Goal: Task Accomplishment & Management: Use online tool/utility

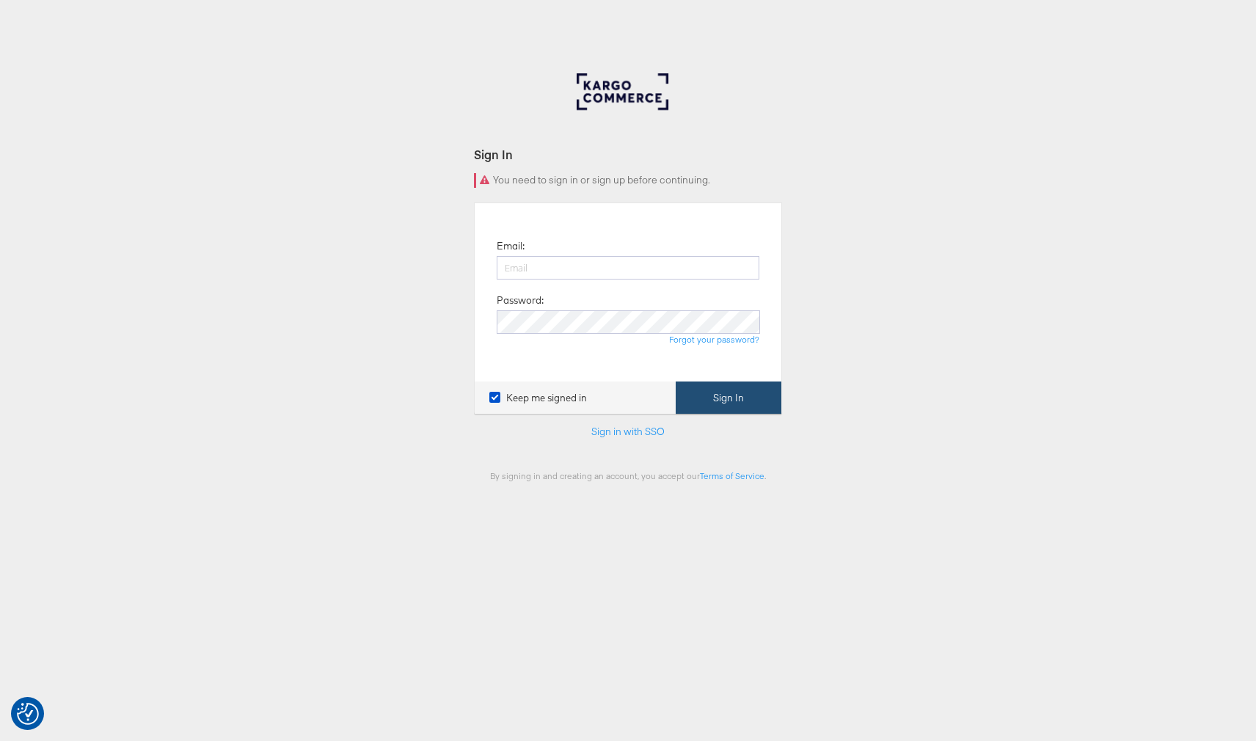
type input "[EMAIL_ADDRESS][PERSON_NAME][DOMAIN_NAME]"
click at [723, 398] on button "Sign In" at bounding box center [729, 398] width 106 height 33
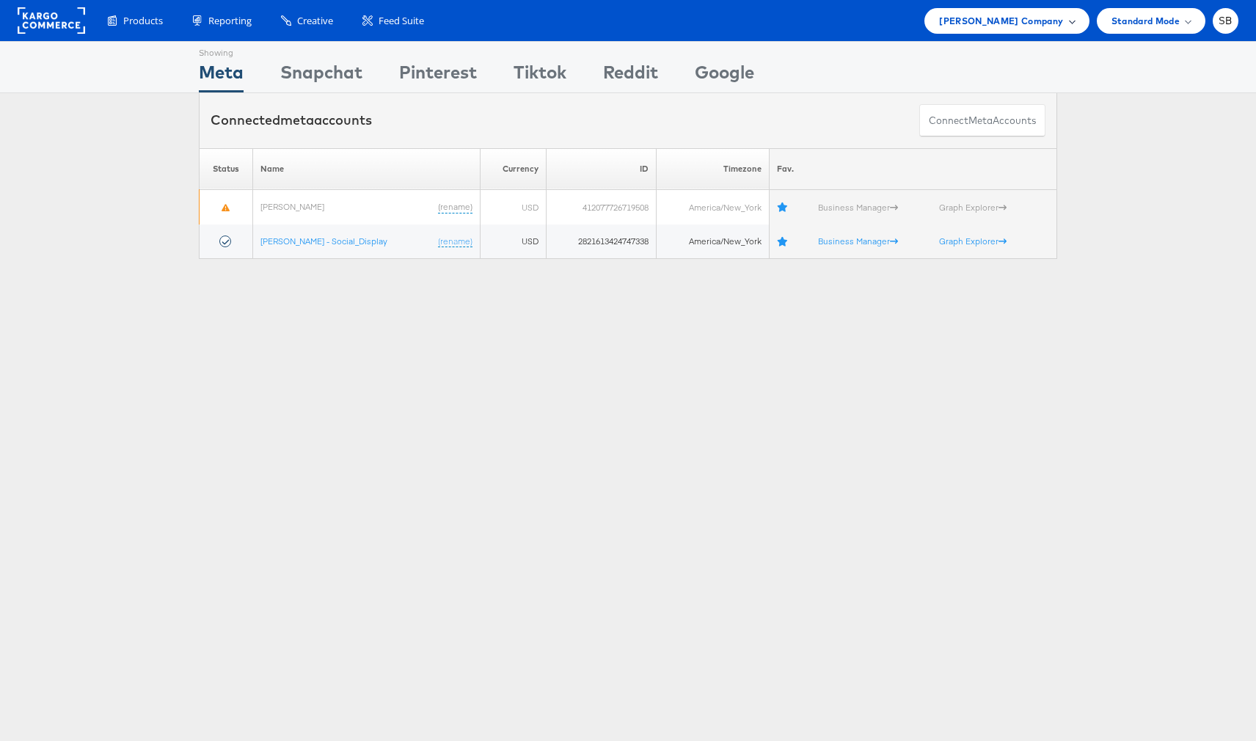
click at [1049, 18] on span "Belk Company" at bounding box center [1001, 20] width 124 height 15
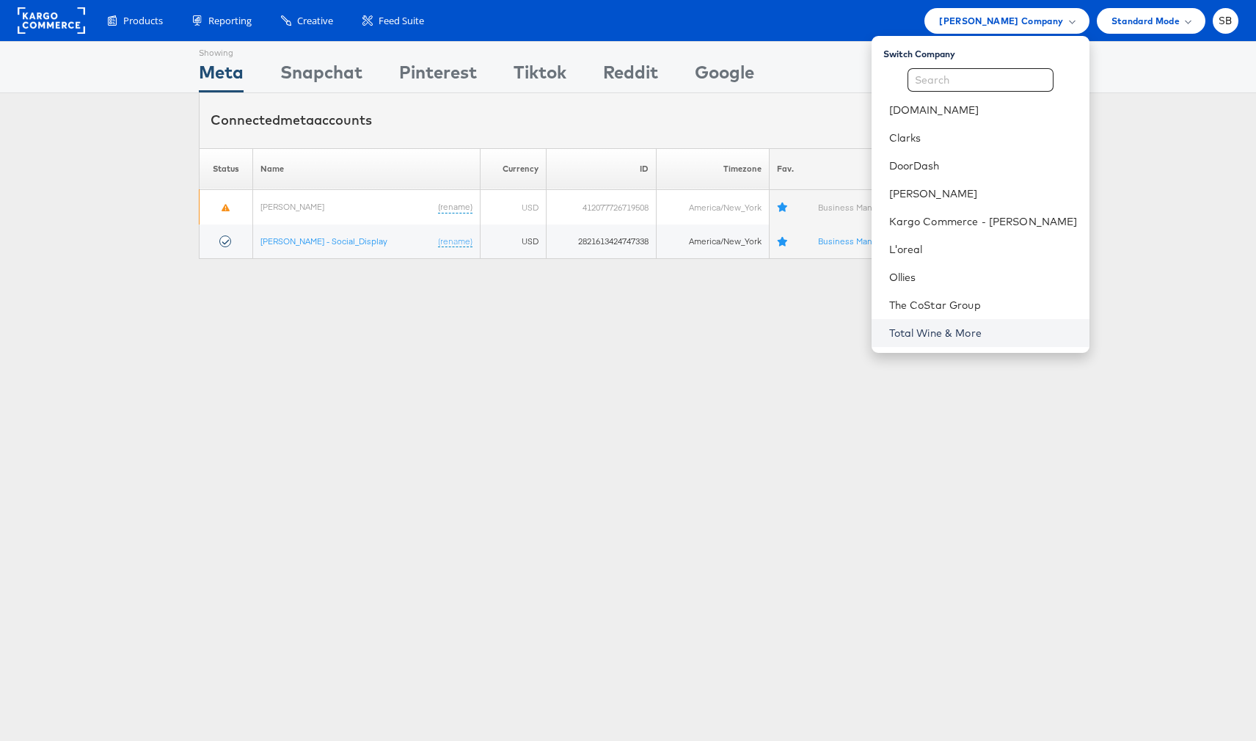
click at [955, 331] on link "Total Wine & More" at bounding box center [983, 333] width 189 height 15
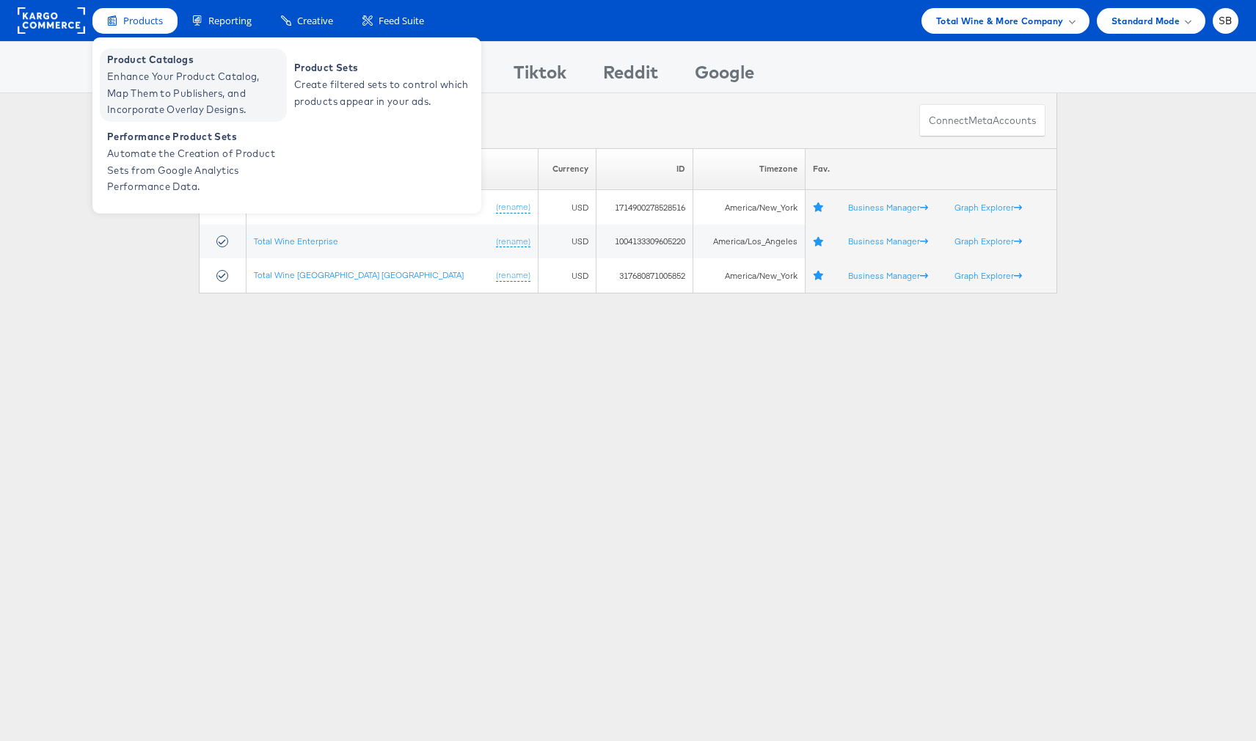
click at [175, 88] on span "Enhance Your Product Catalog, Map Them to Publishers, and Incorporate Overlay D…" at bounding box center [195, 93] width 176 height 50
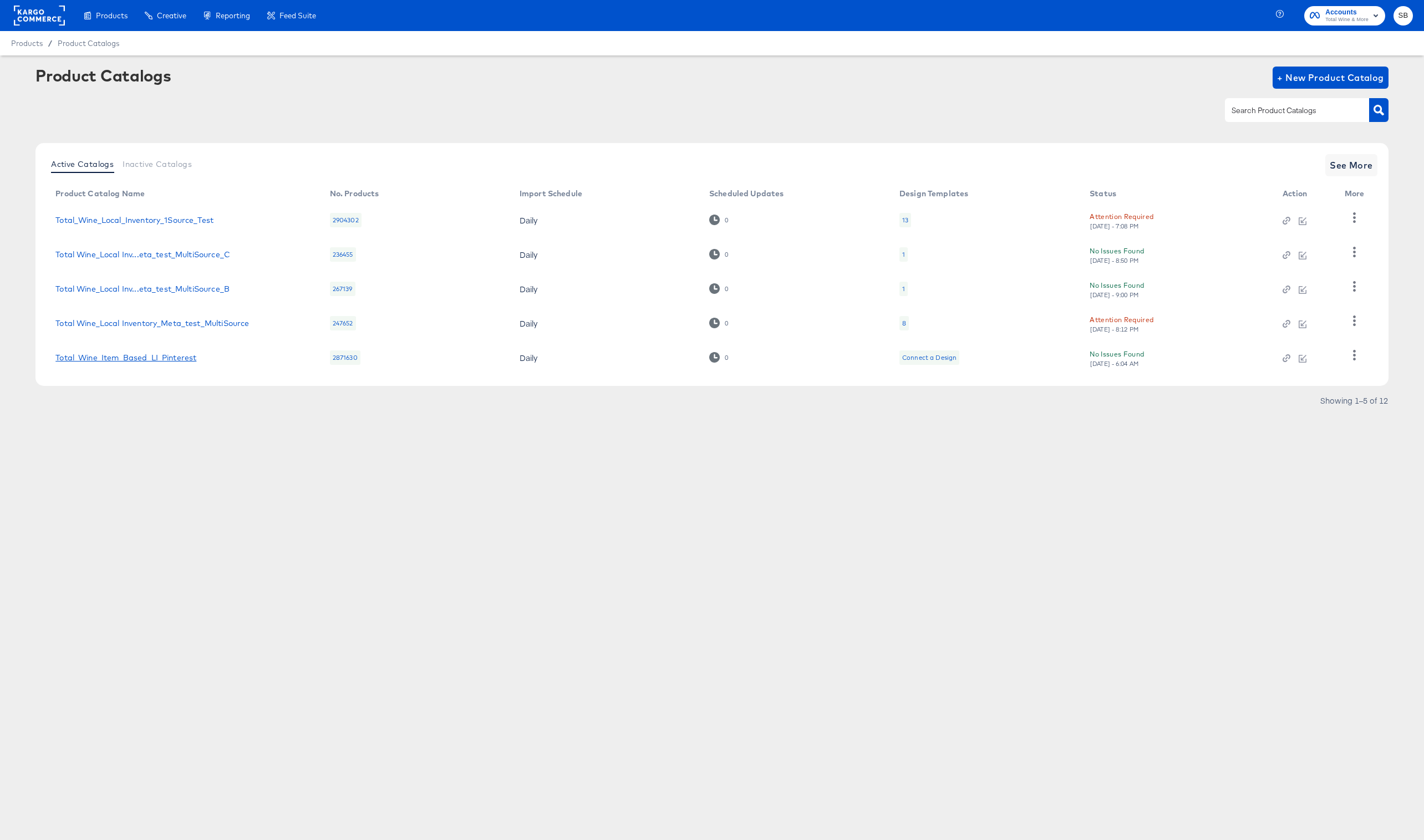
click at [163, 361] on link "Total_Wine_Item_Based_LI_Pinterest" at bounding box center [125, 357] width 141 height 9
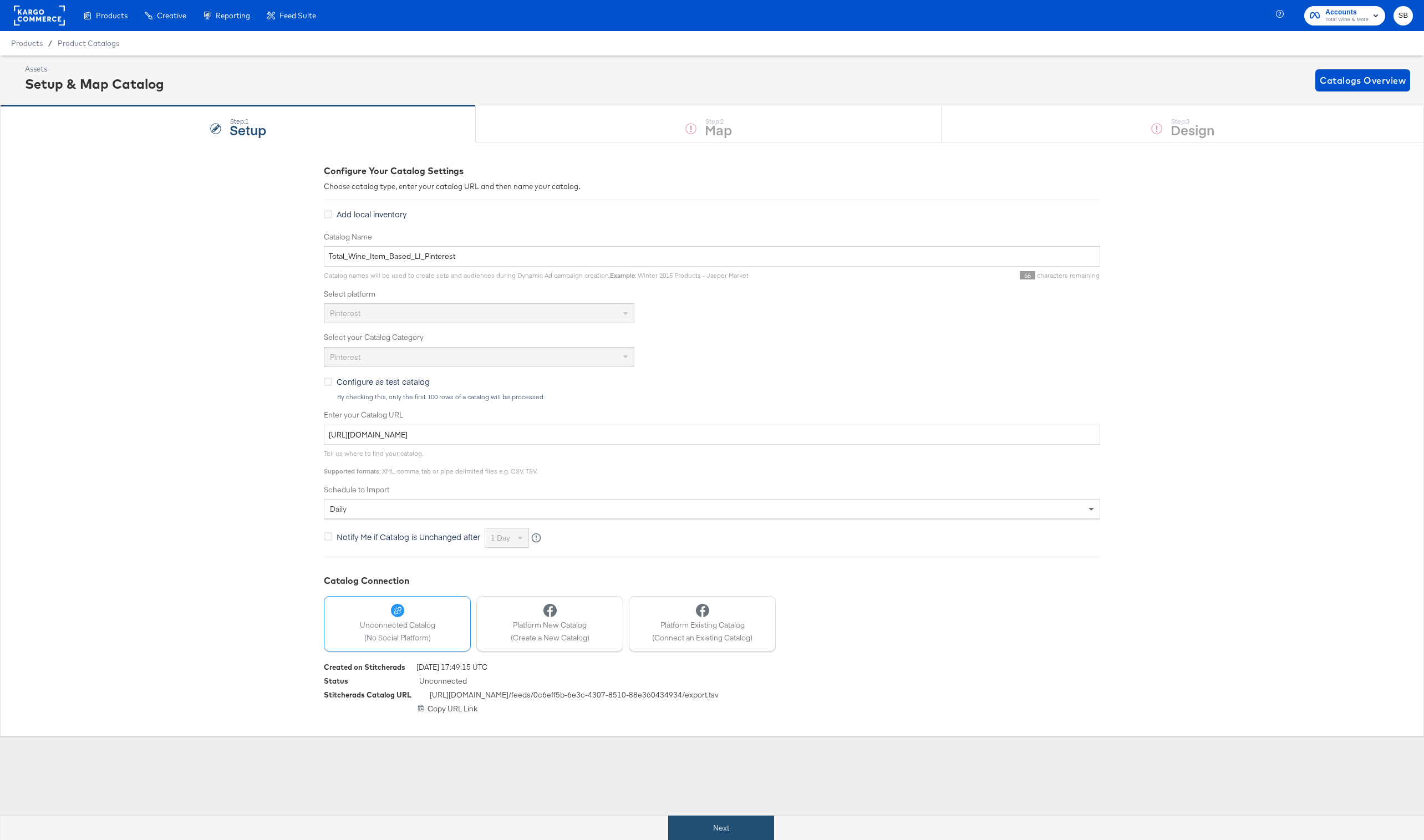
click at [714, 825] on button "Next" at bounding box center [721, 827] width 106 height 25
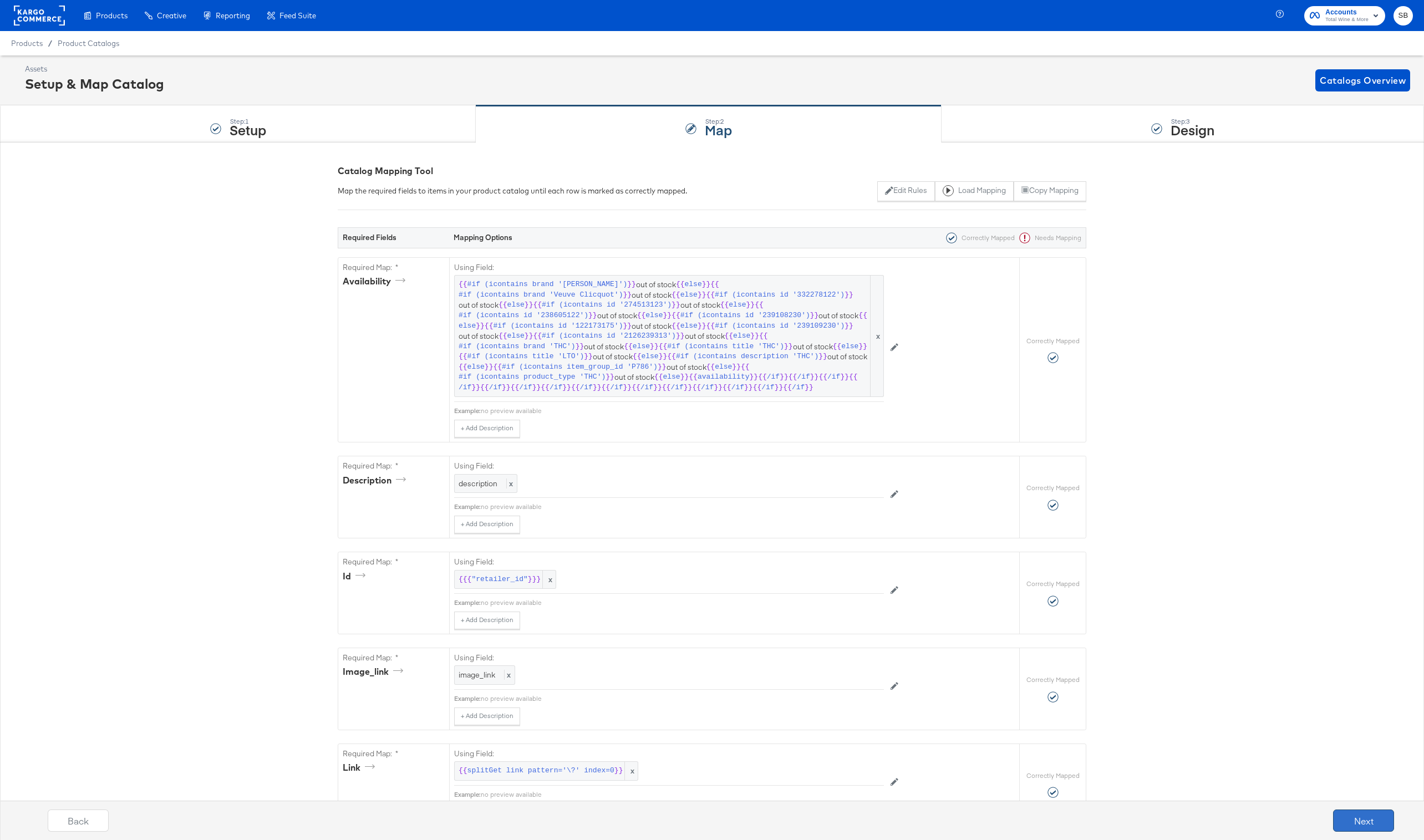
click at [1348, 820] on button "Next" at bounding box center [1364, 820] width 61 height 22
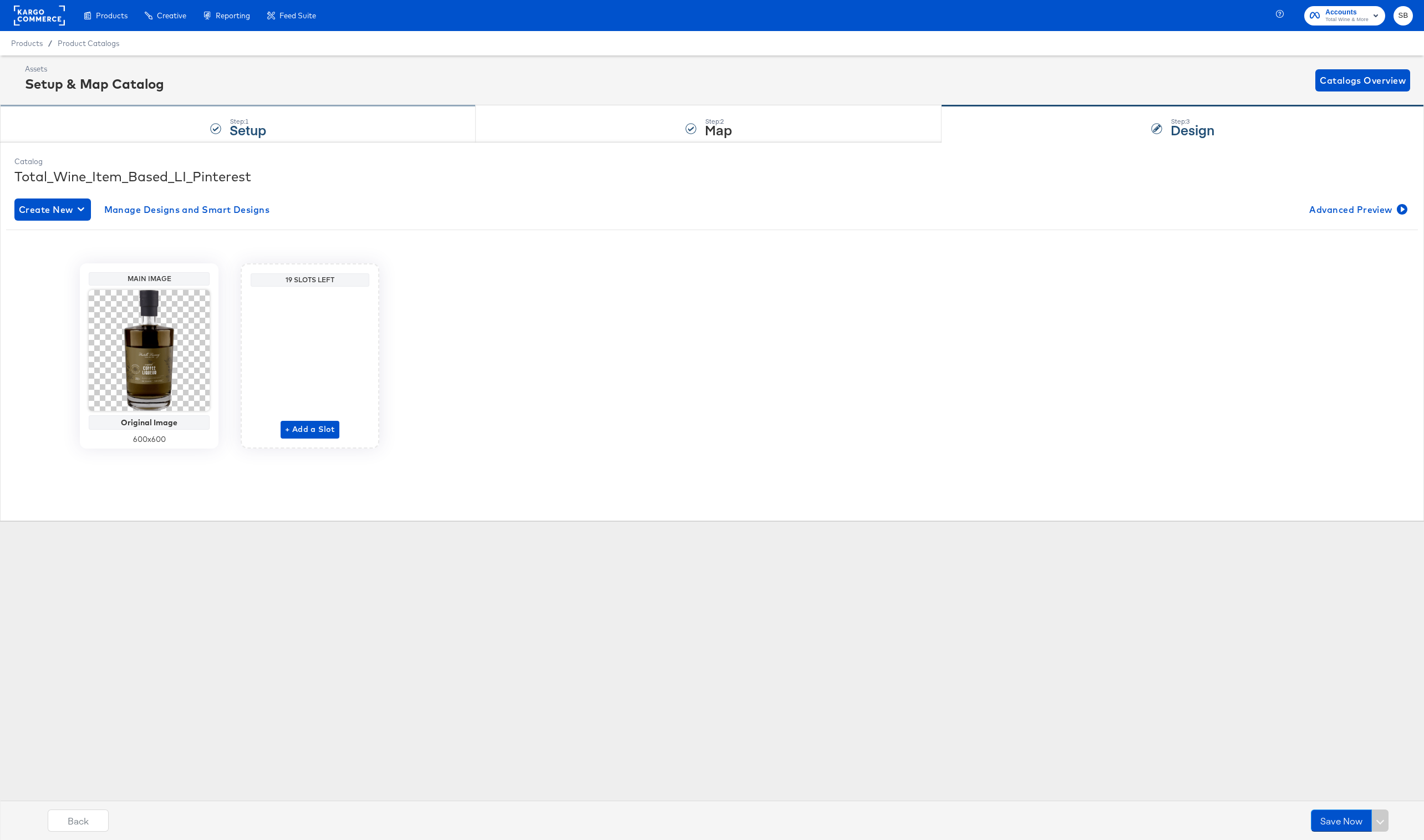
click at [345, 130] on div "Step: 1 Setup" at bounding box center [238, 124] width 476 height 36
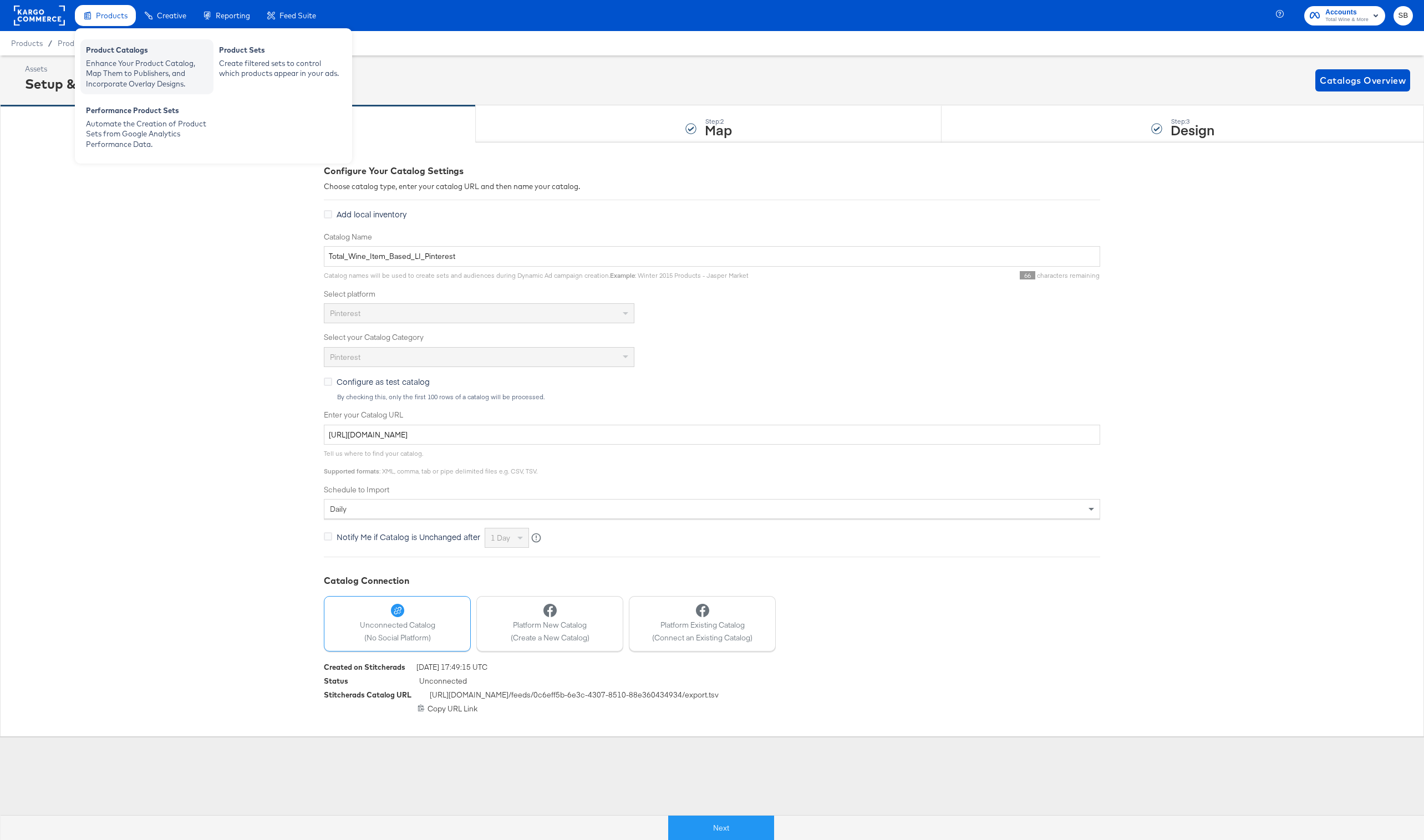
click at [146, 63] on div "Enhance Your Product Catalog, Map Them to Publishers, and Incorporate Overlay D…" at bounding box center [147, 73] width 122 height 31
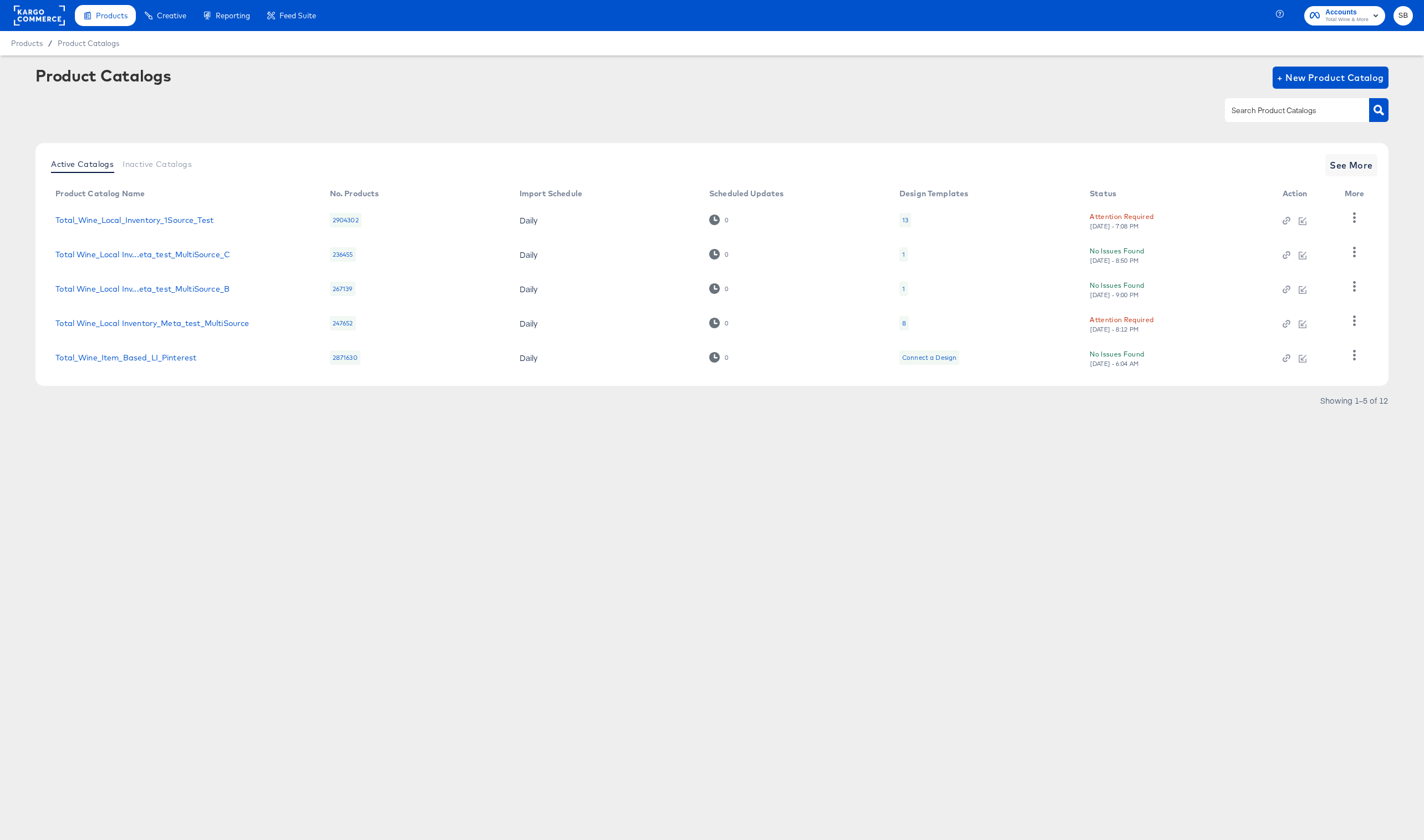
click at [1253, 103] on div at bounding box center [1297, 110] width 144 height 23
type input "pin"
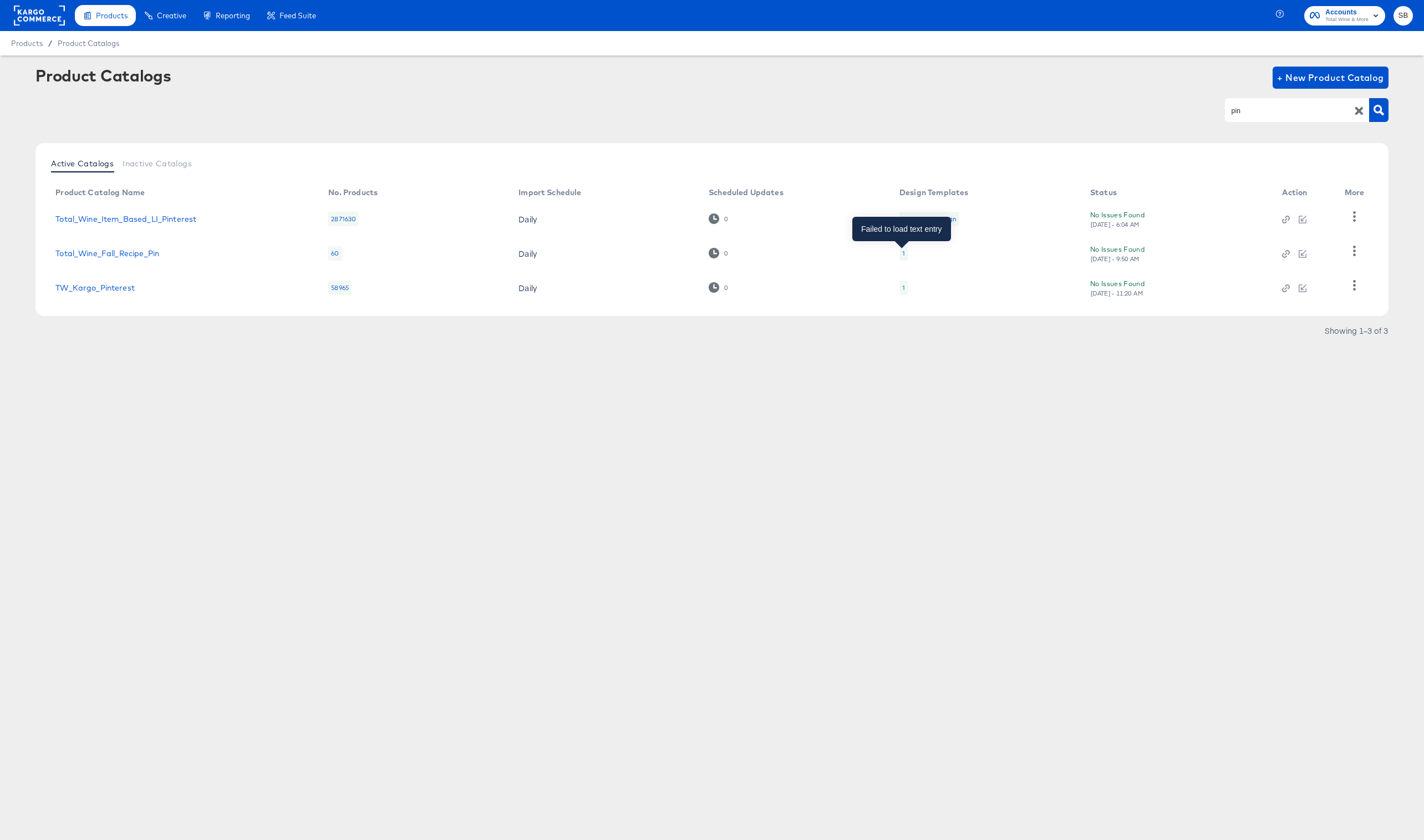
click at [902, 252] on div "1" at bounding box center [904, 253] width 3 height 9
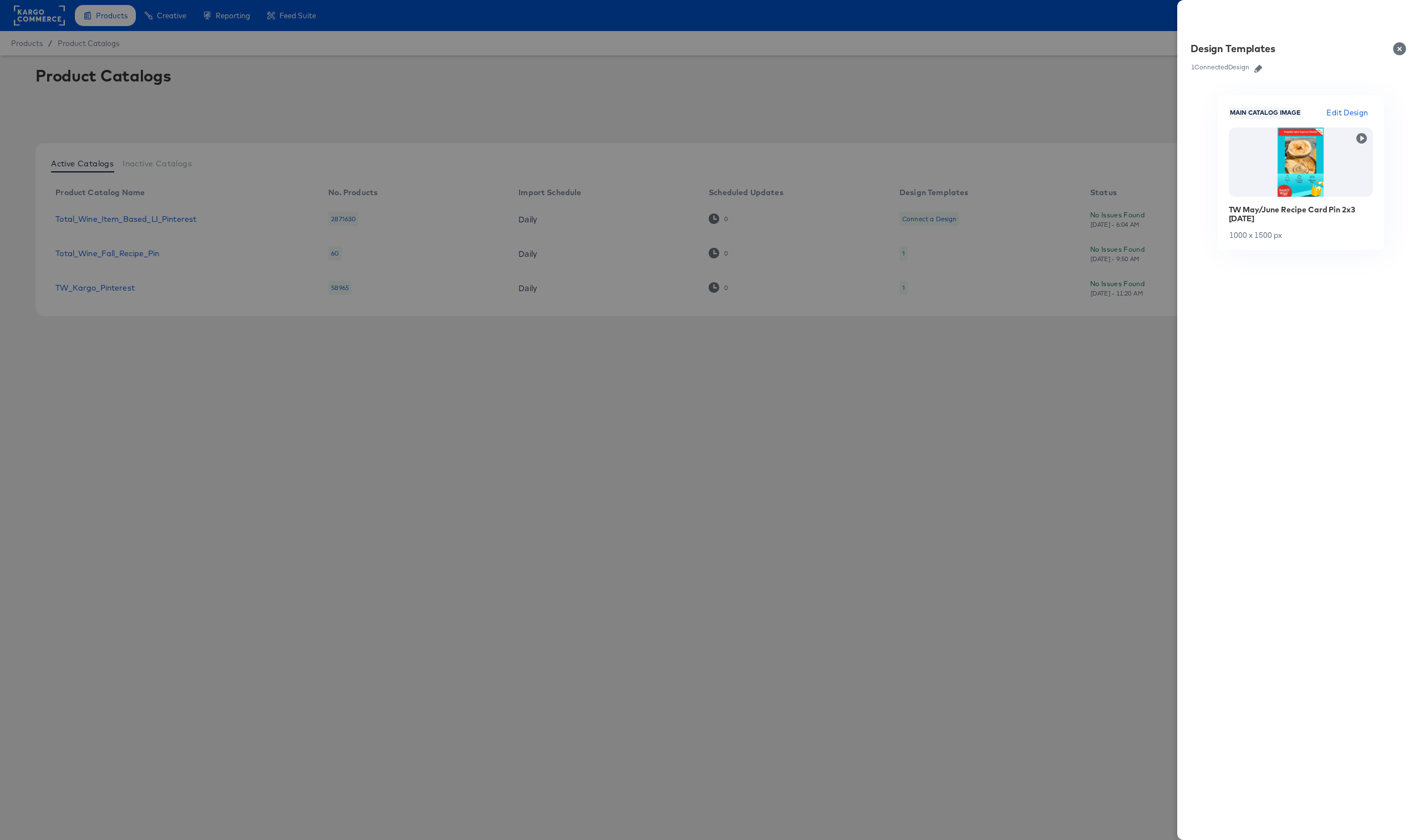
click at [1404, 47] on button "Close" at bounding box center [1401, 48] width 31 height 31
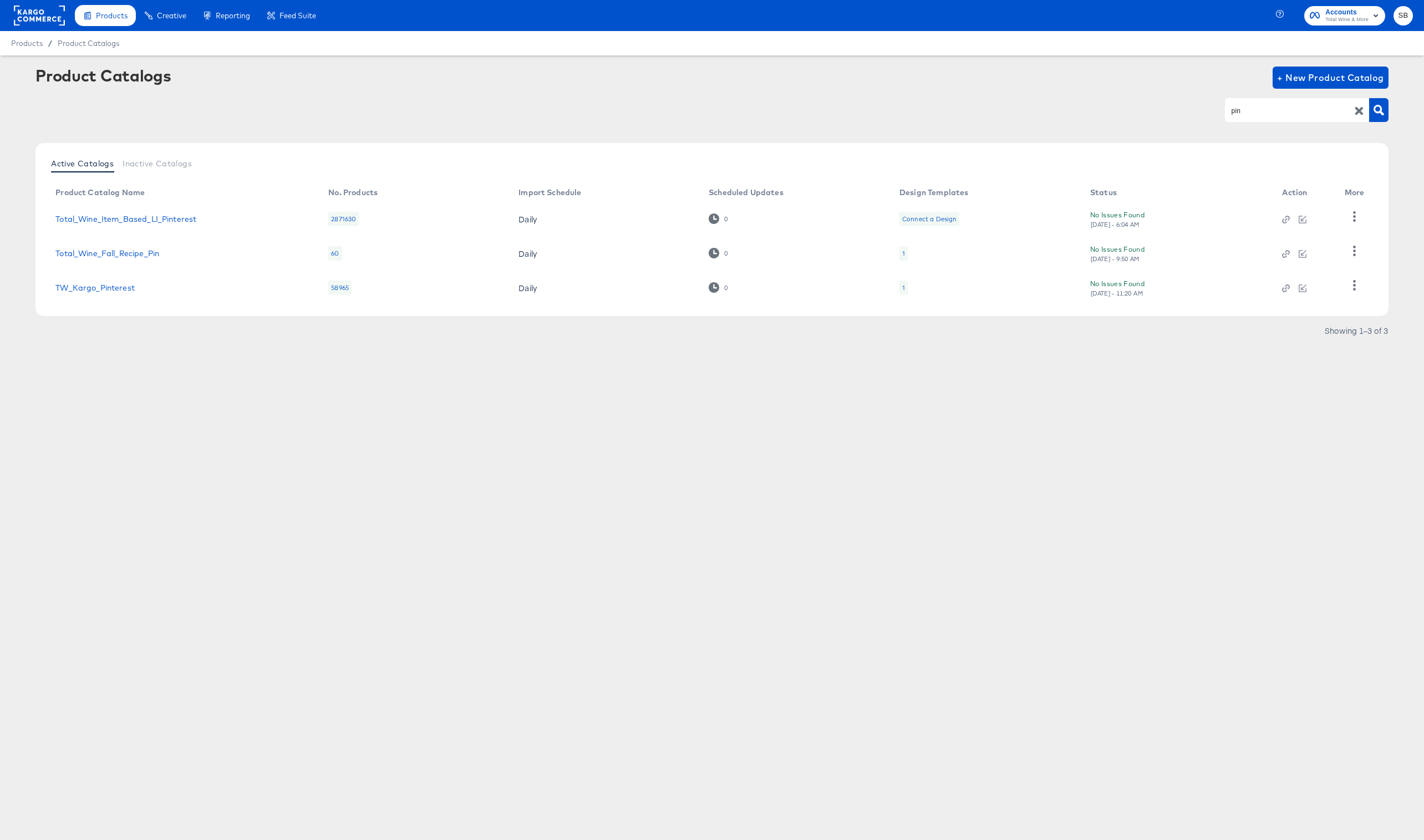
click at [899, 287] on div "1" at bounding box center [903, 287] width 8 height 14
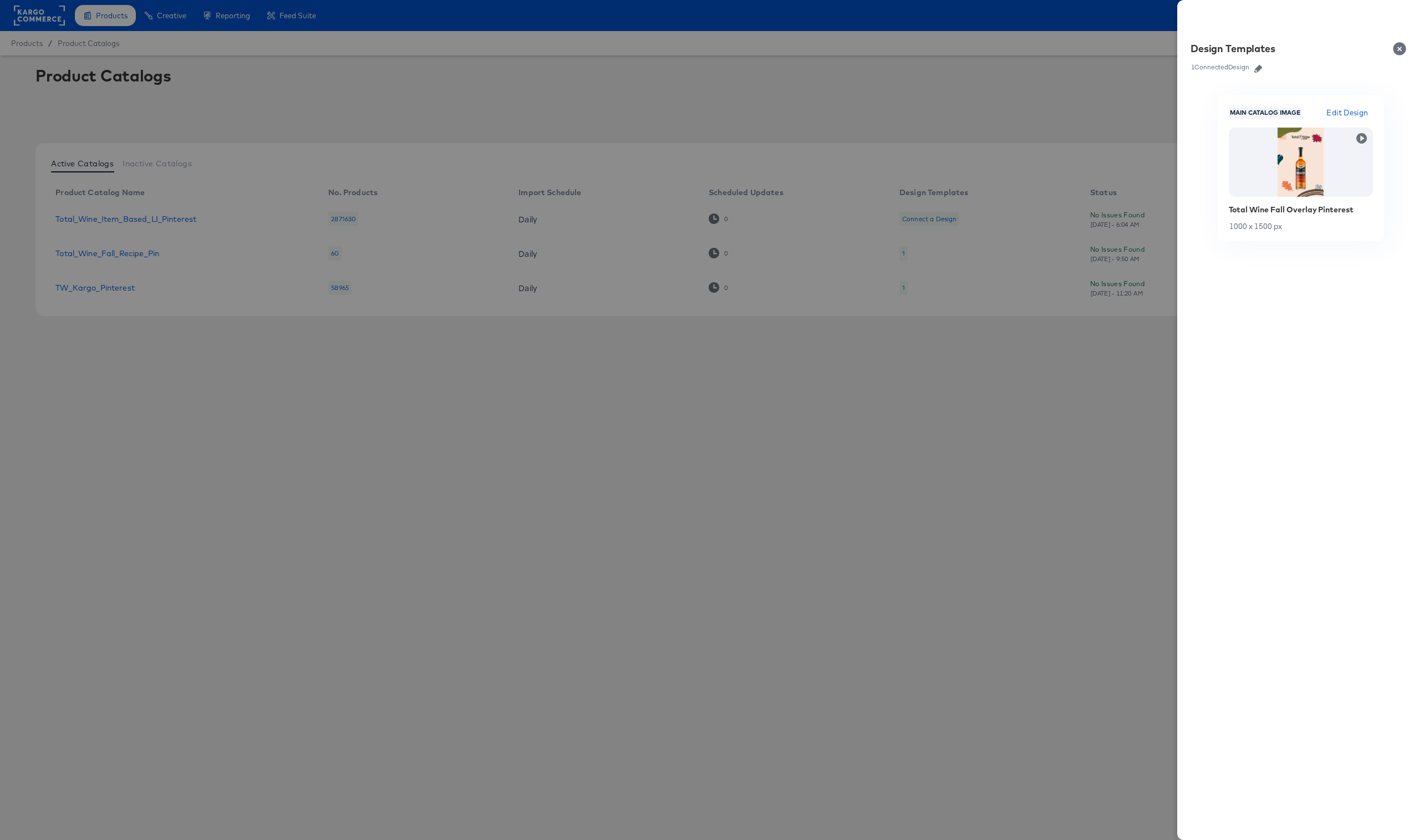
click at [1395, 49] on button "Close" at bounding box center [1401, 48] width 31 height 31
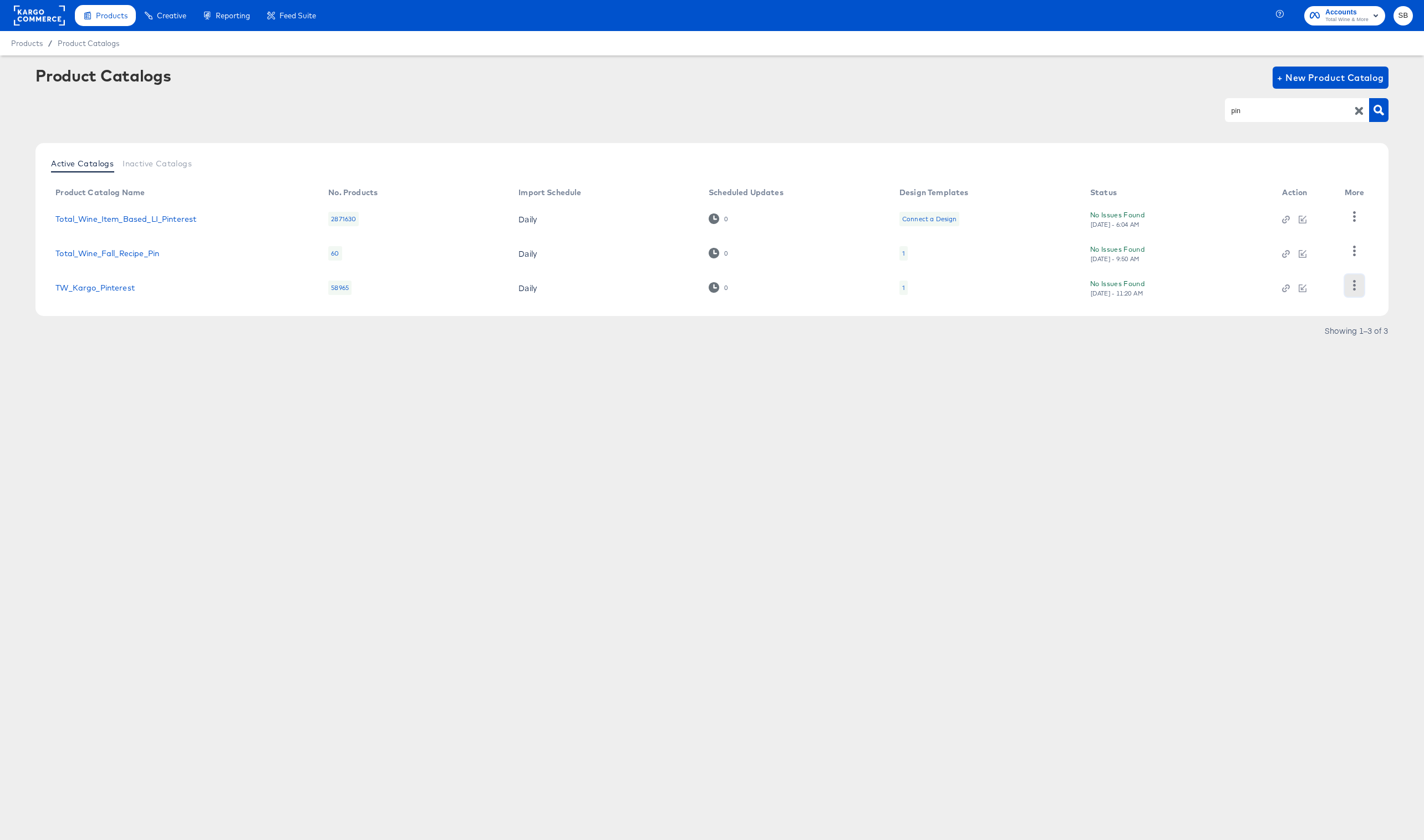
click at [1353, 281] on icon "button" at bounding box center [1354, 286] width 3 height 11
click at [1302, 218] on div "Changelog" at bounding box center [1308, 212] width 111 height 17
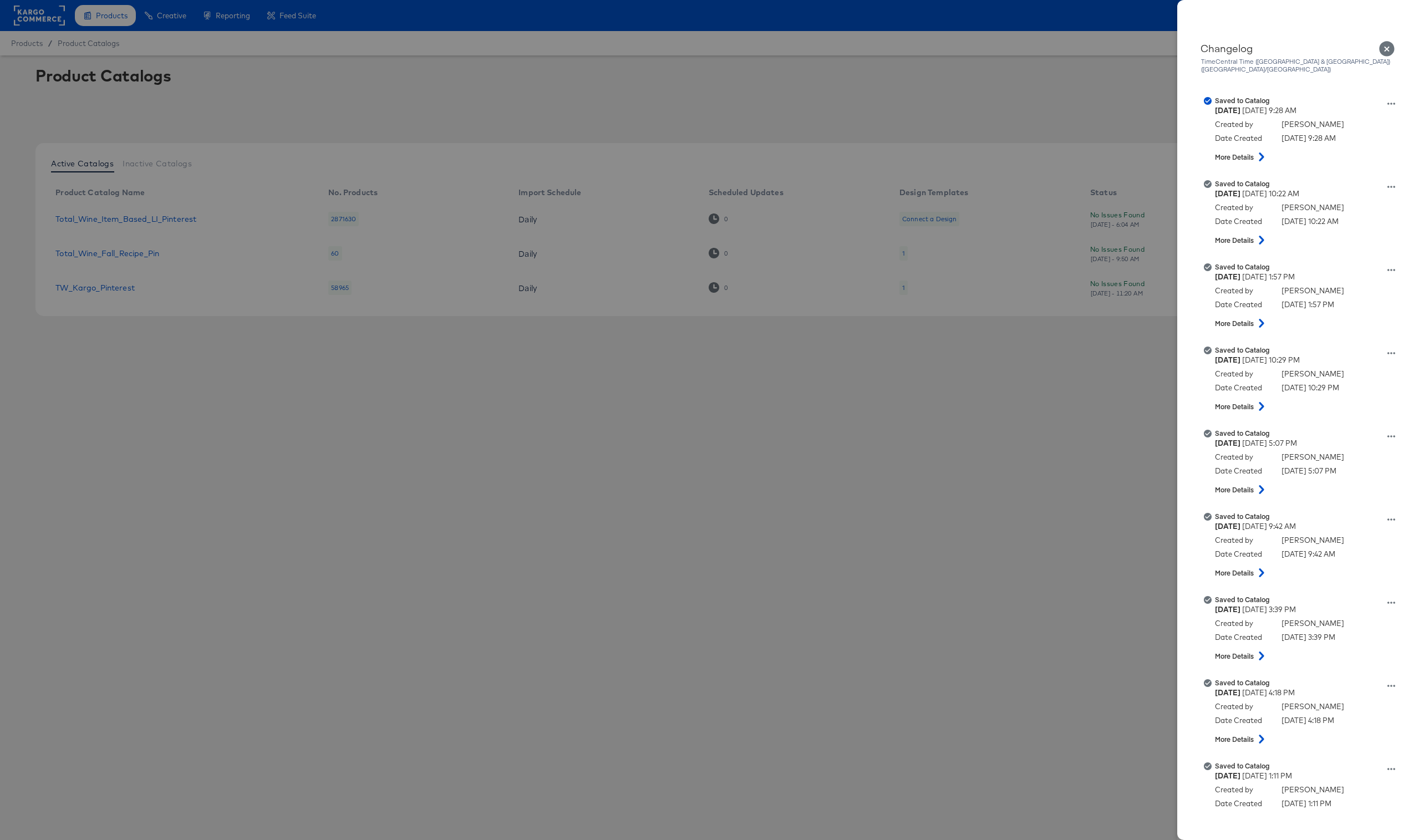
click at [1388, 52] on icon "Close" at bounding box center [1387, 48] width 16 height 16
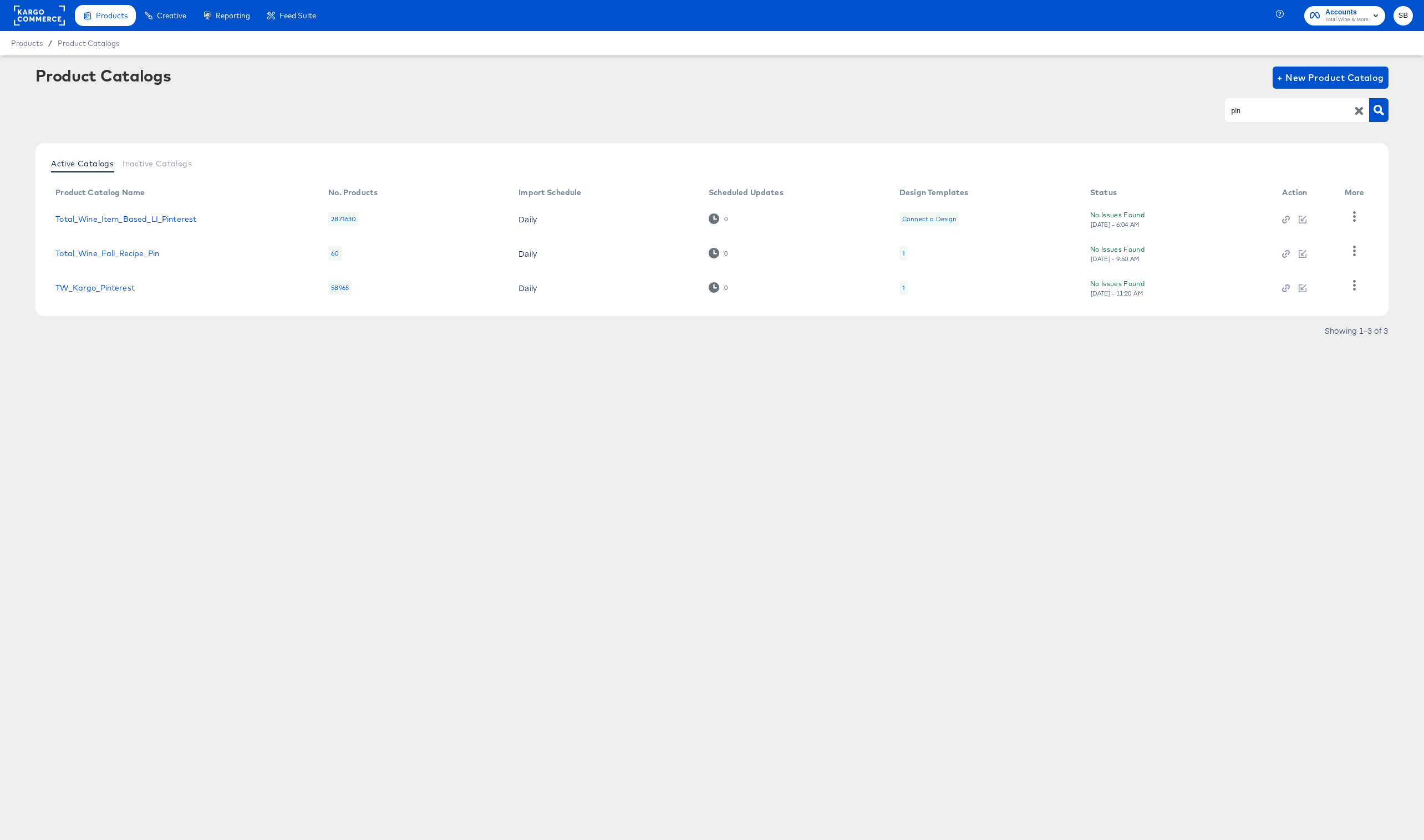
click at [1304, 111] on input "pin" at bounding box center [1289, 110] width 118 height 13
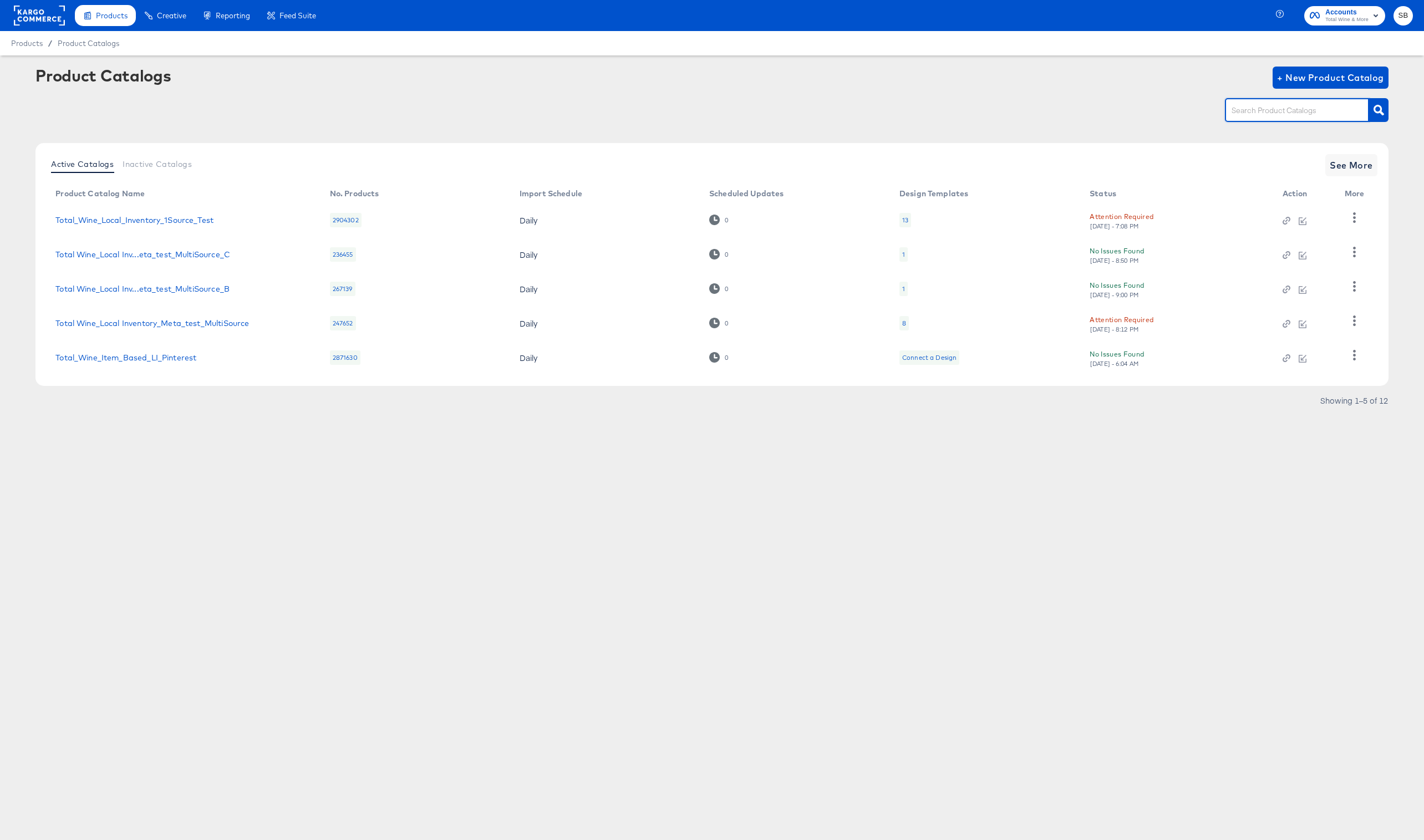
click at [597, 482] on div "Products Creative Reporting Feed Suite Accounts Total Wine & More SB Products /…" at bounding box center [712, 420] width 1424 height 840
click at [905, 322] on div "8" at bounding box center [904, 323] width 4 height 9
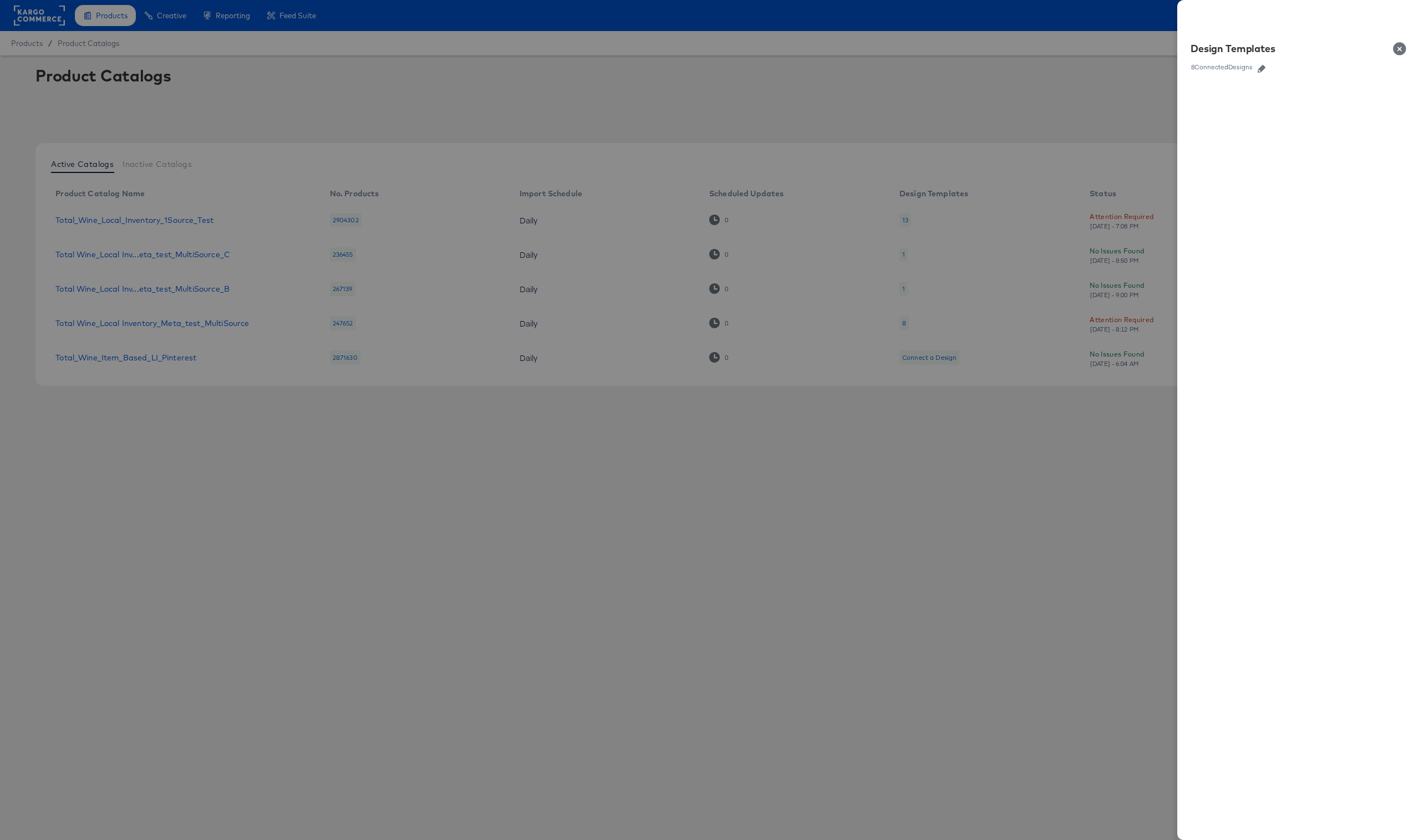
click at [1260, 69] on icon "button" at bounding box center [1261, 69] width 8 height 8
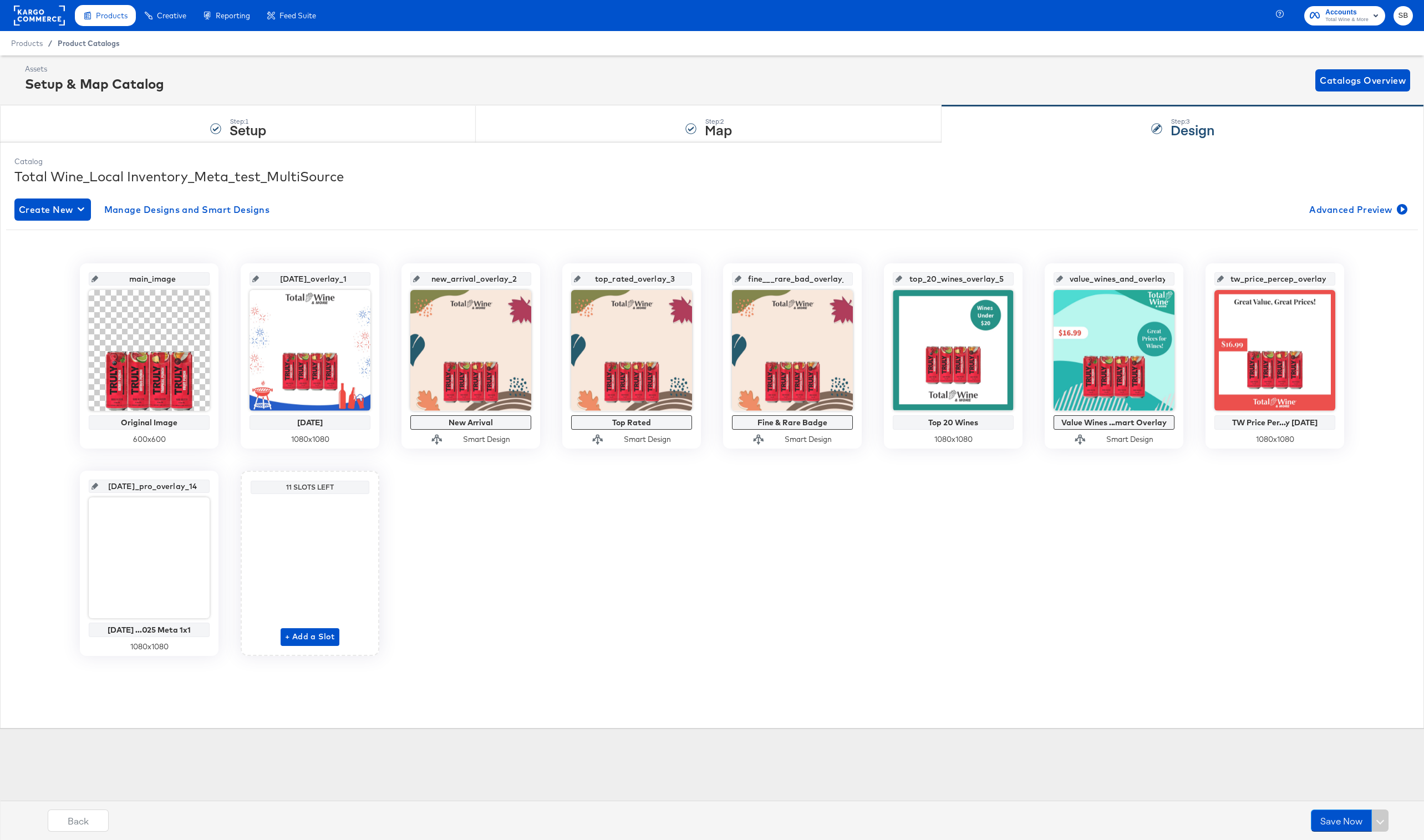
click at [92, 42] on span "Product Catalogs" at bounding box center [88, 43] width 62 height 9
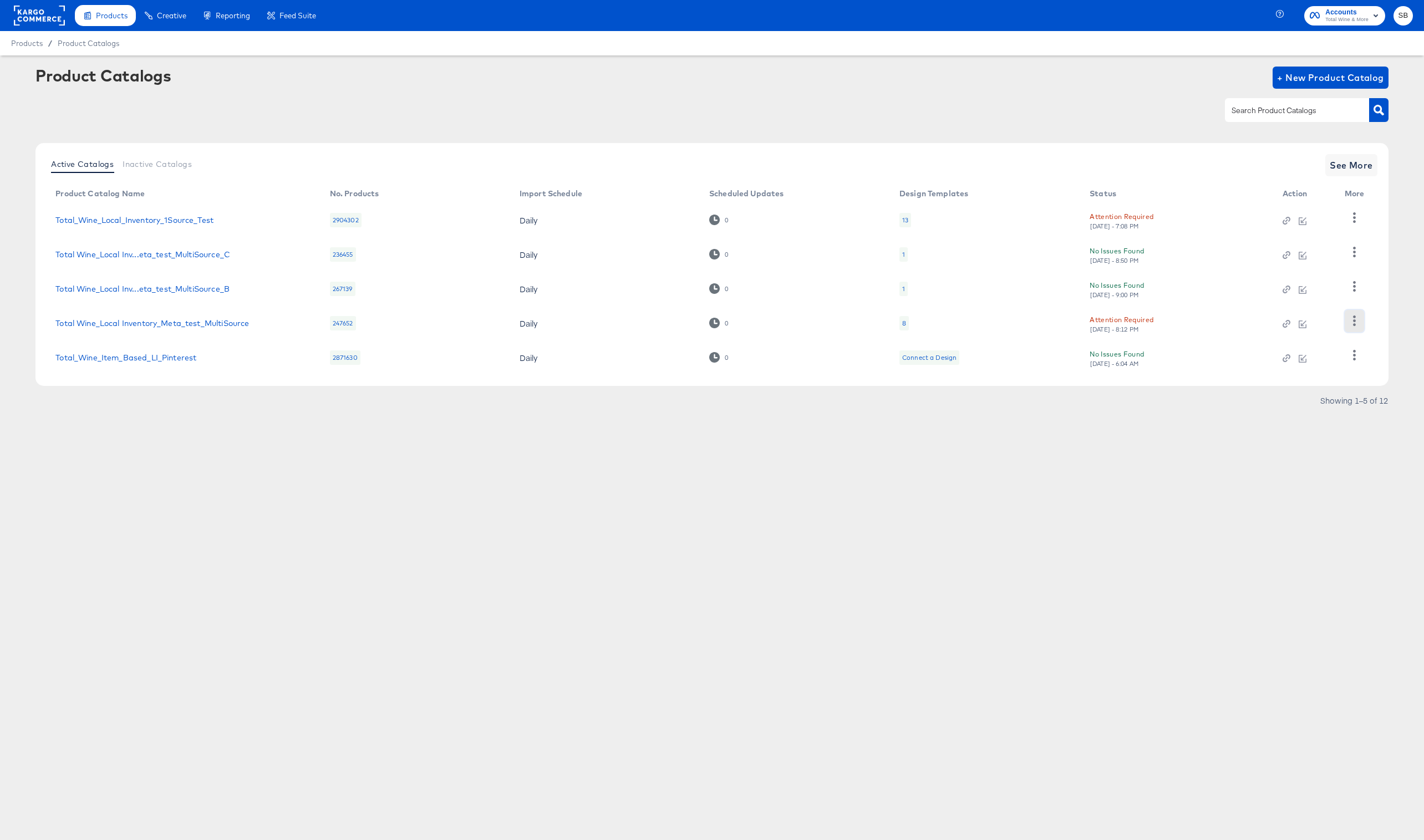
click at [1359, 320] on button "button" at bounding box center [1354, 320] width 20 height 22
click at [1265, 200] on div "Changelog" at bounding box center [1308, 199] width 111 height 17
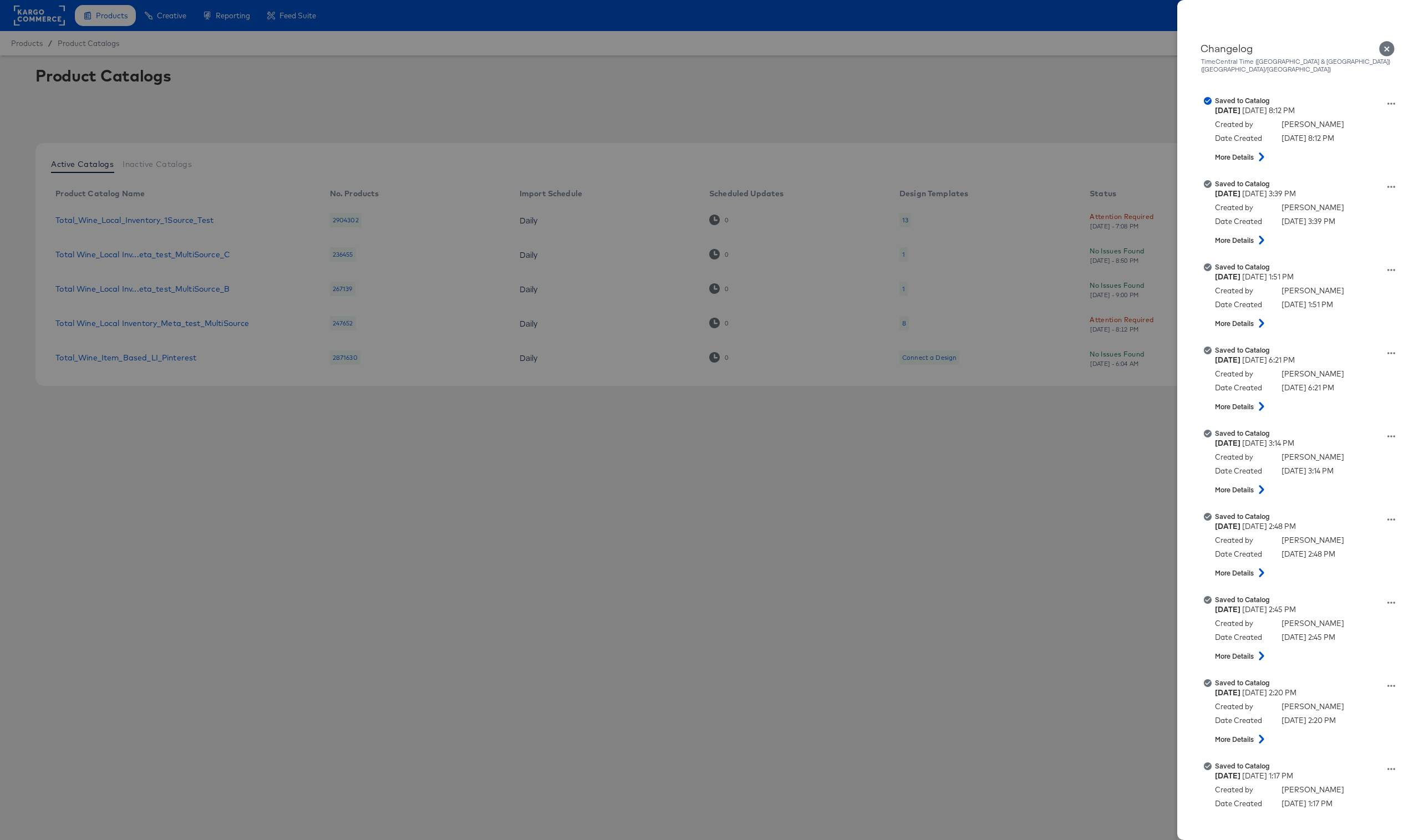
click at [728, 482] on div at bounding box center [712, 420] width 1424 height 840
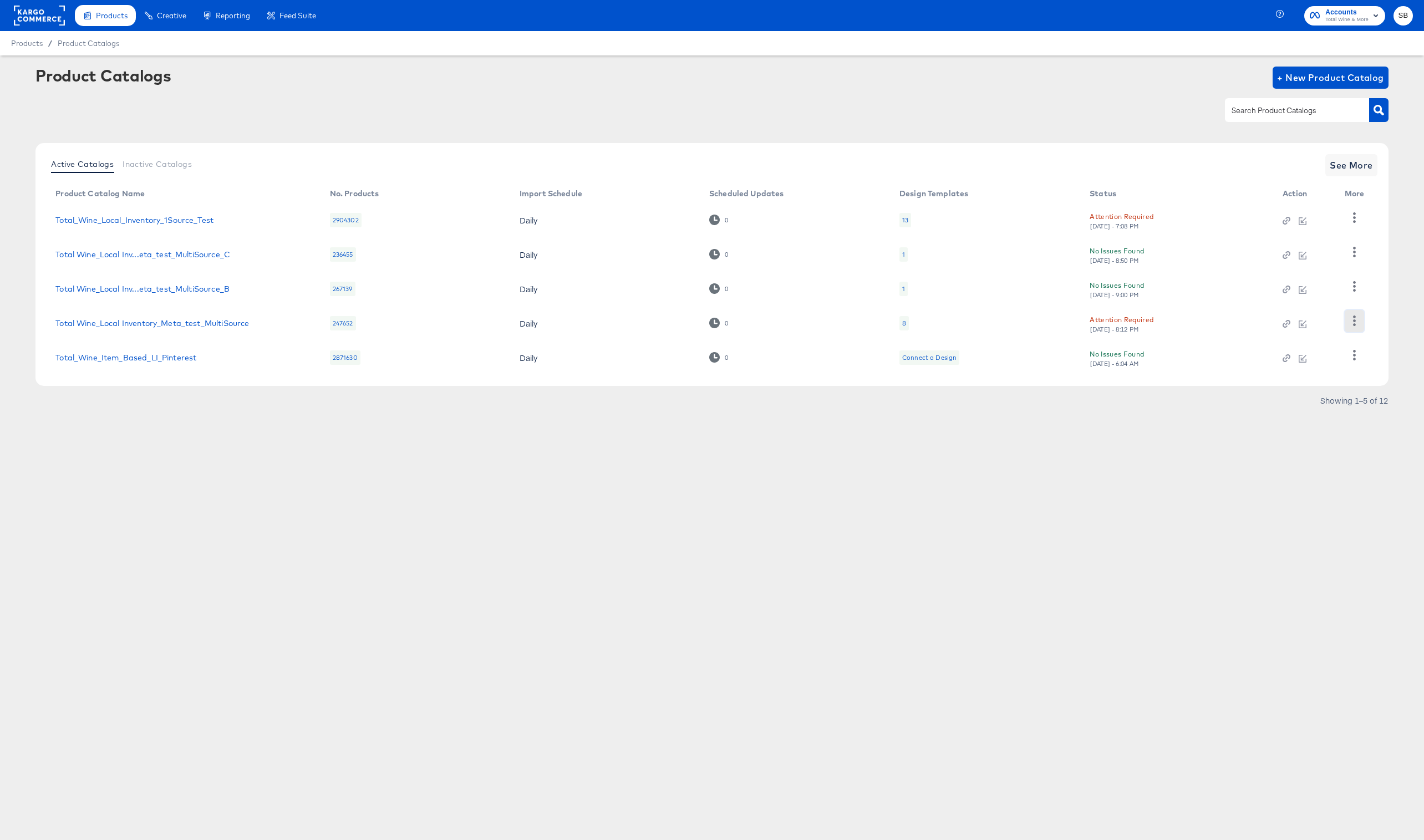
click at [1354, 318] on icon "button" at bounding box center [1354, 321] width 11 height 11
click at [1271, 196] on div "Changelog" at bounding box center [1308, 199] width 111 height 17
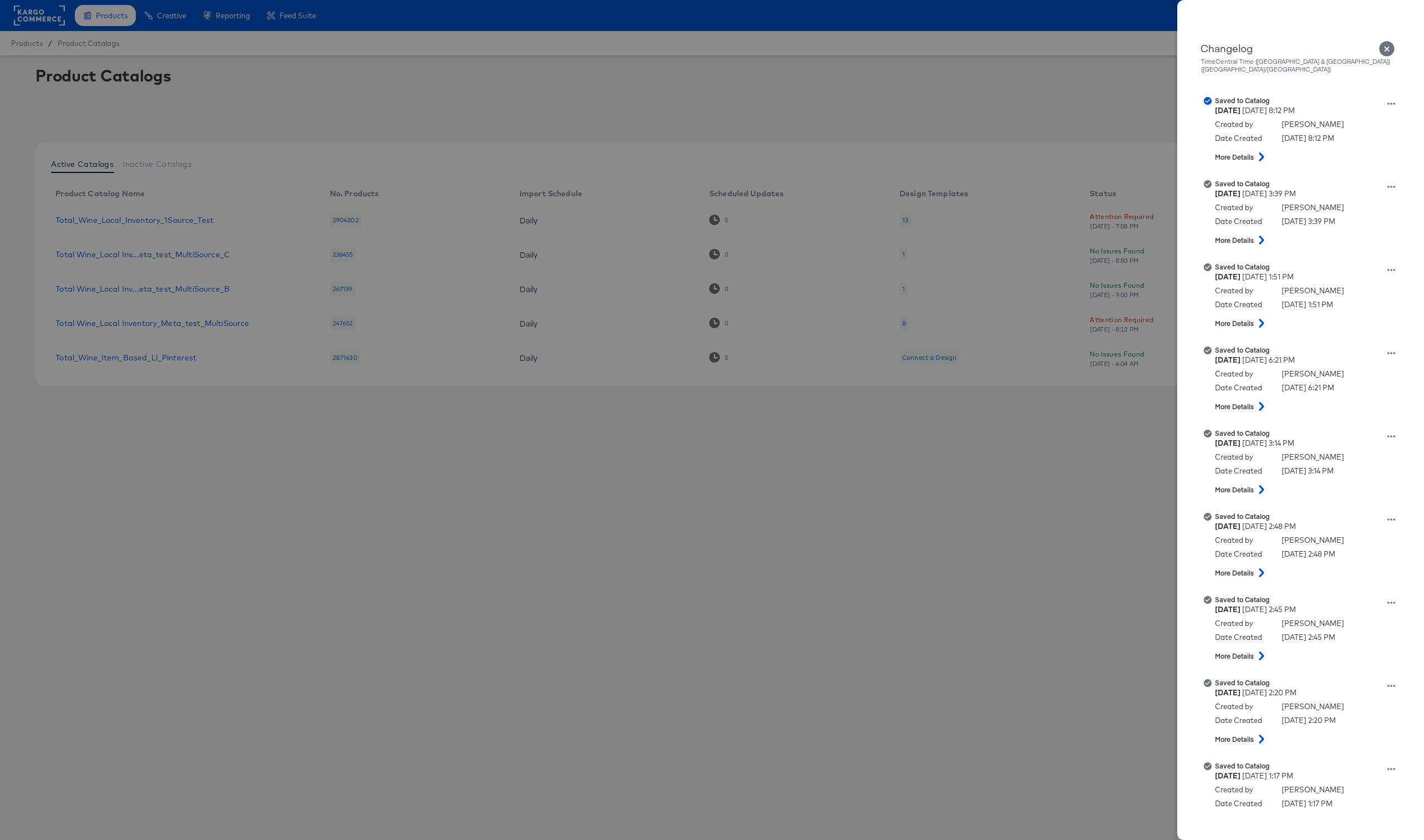
click at [705, 122] on div at bounding box center [712, 420] width 1424 height 840
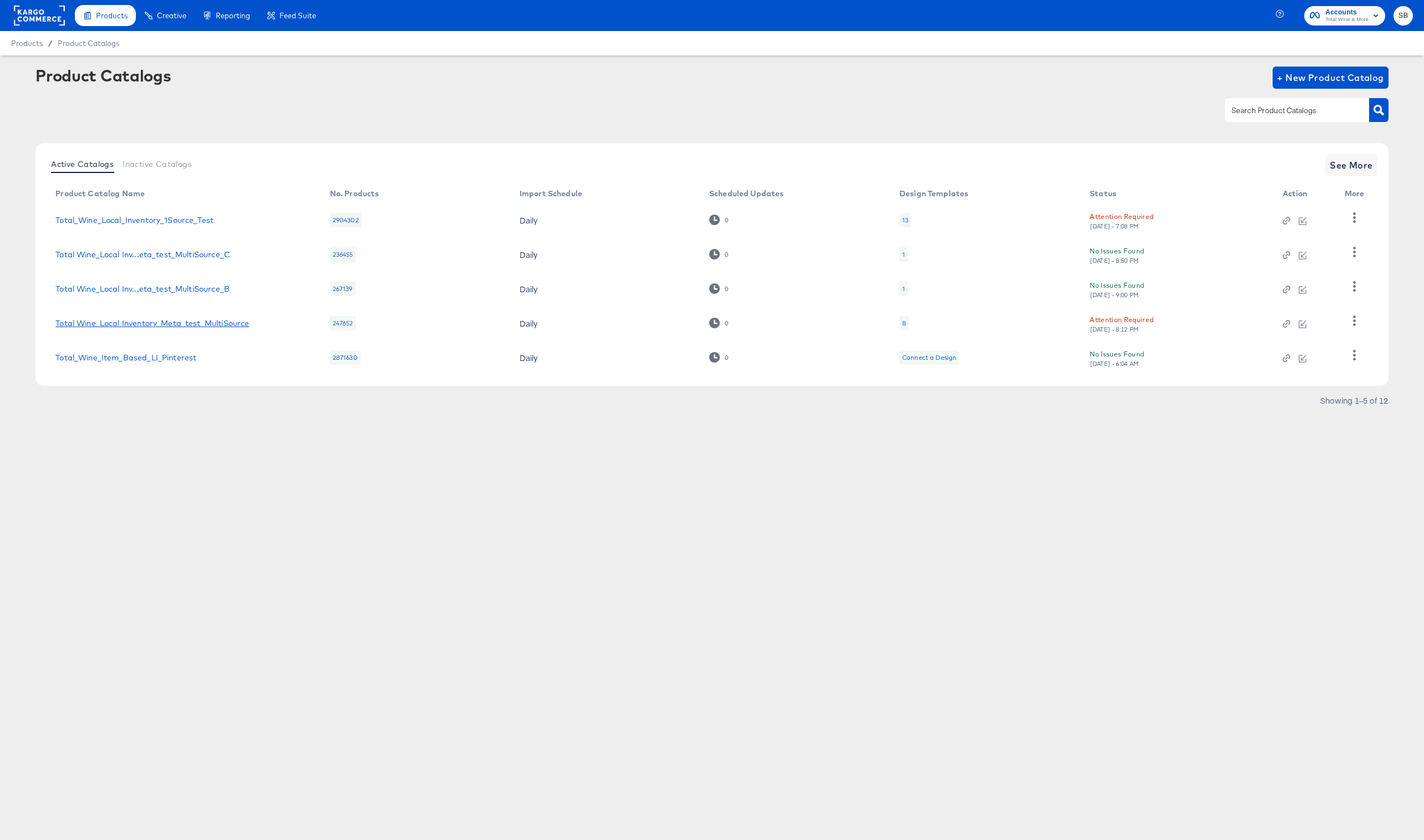
click at [249, 322] on link "Total Wine_Local Inventory_Meta_test_MultiSource" at bounding box center [152, 323] width 193 height 9
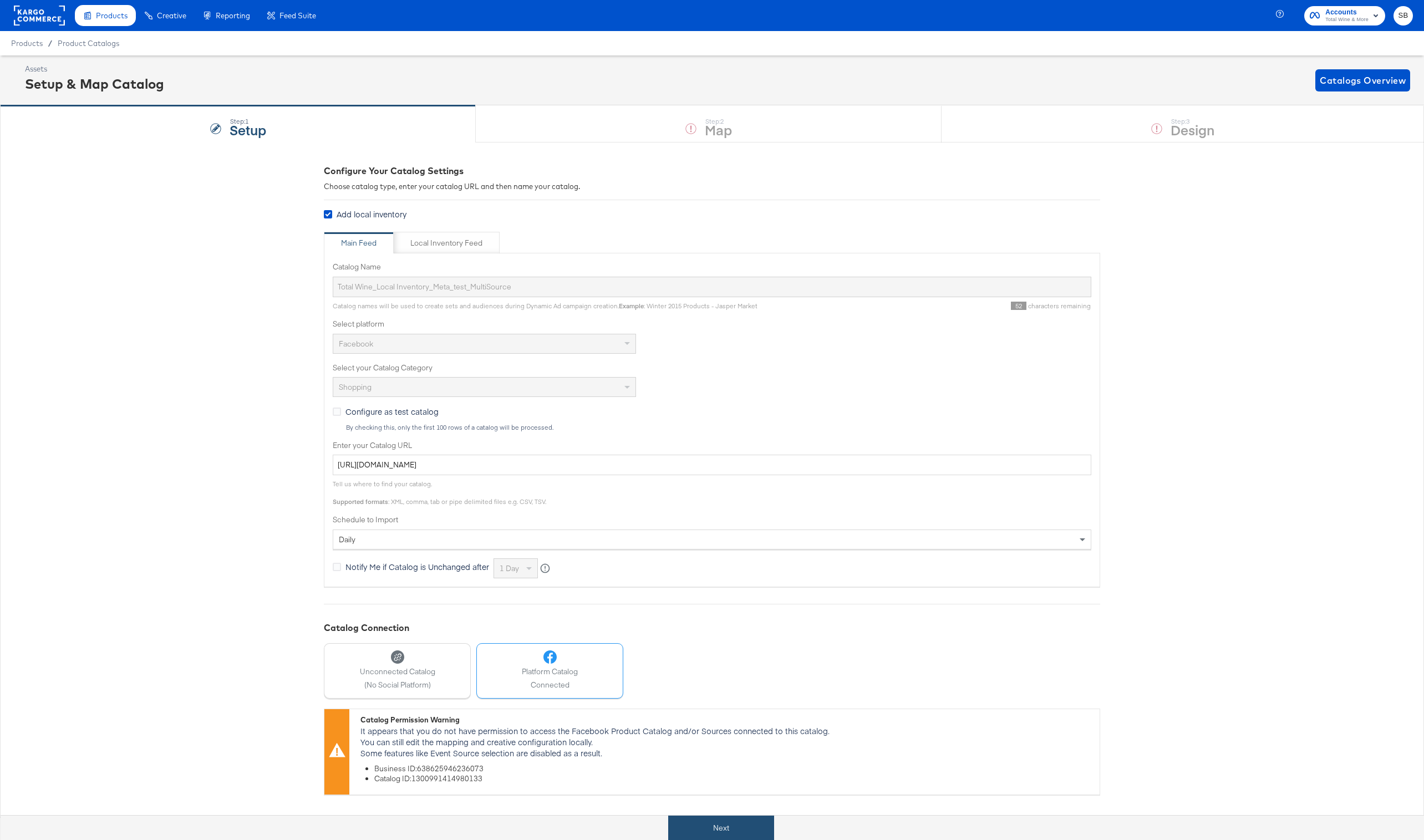
click at [760, 823] on button "Next" at bounding box center [721, 827] width 106 height 25
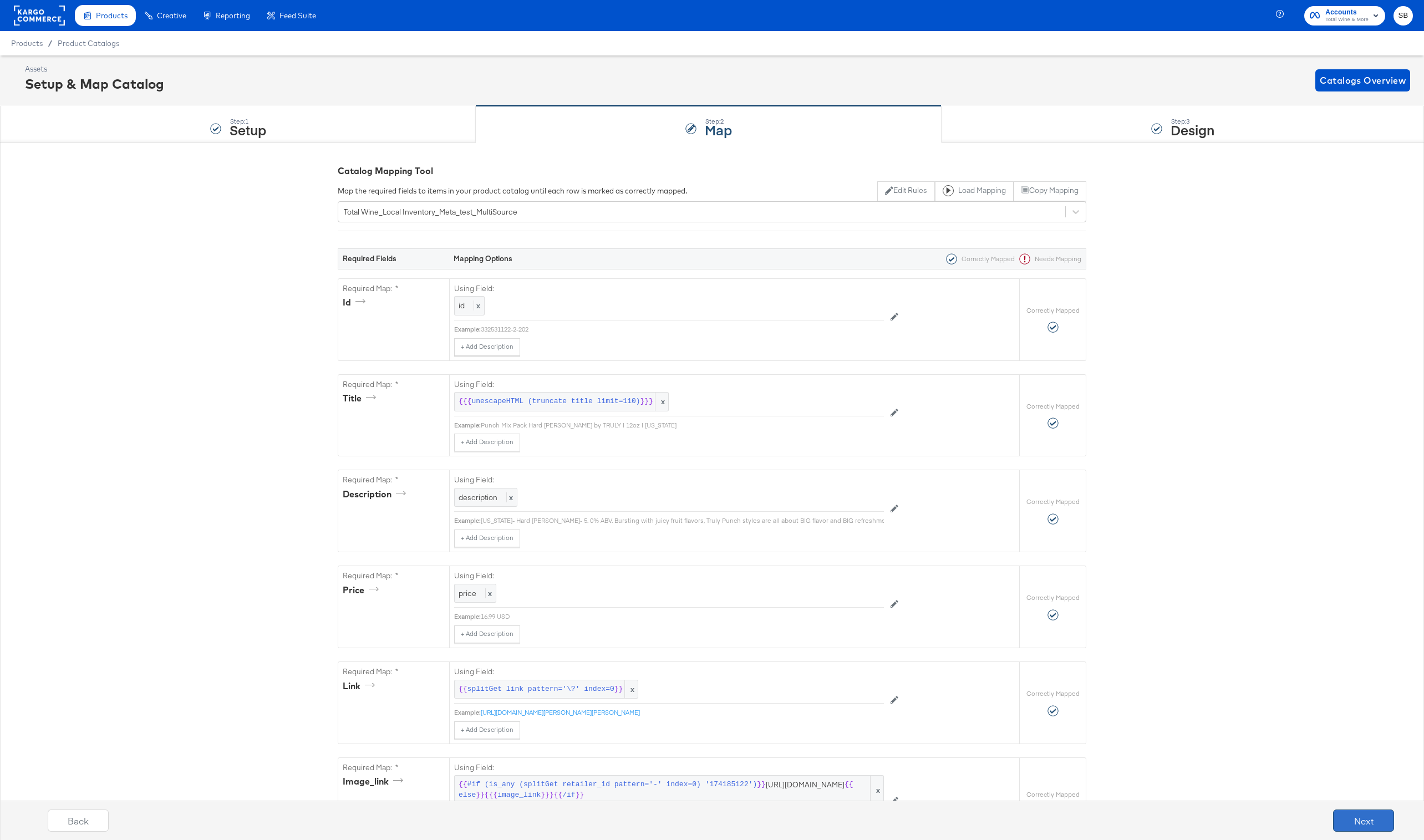
click at [1340, 811] on button "Next" at bounding box center [1364, 820] width 61 height 22
